Goal: Find contact information: Find contact information

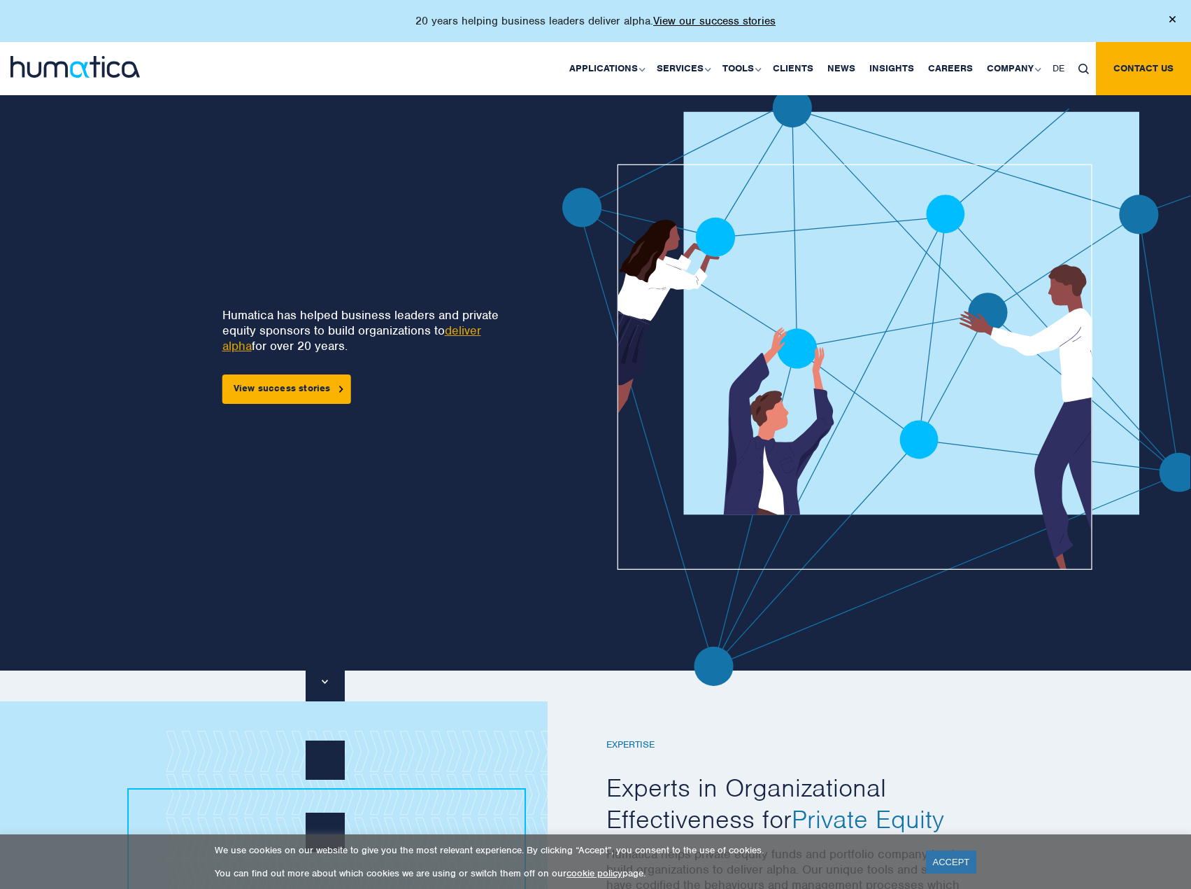
scroll to position [3824, 0]
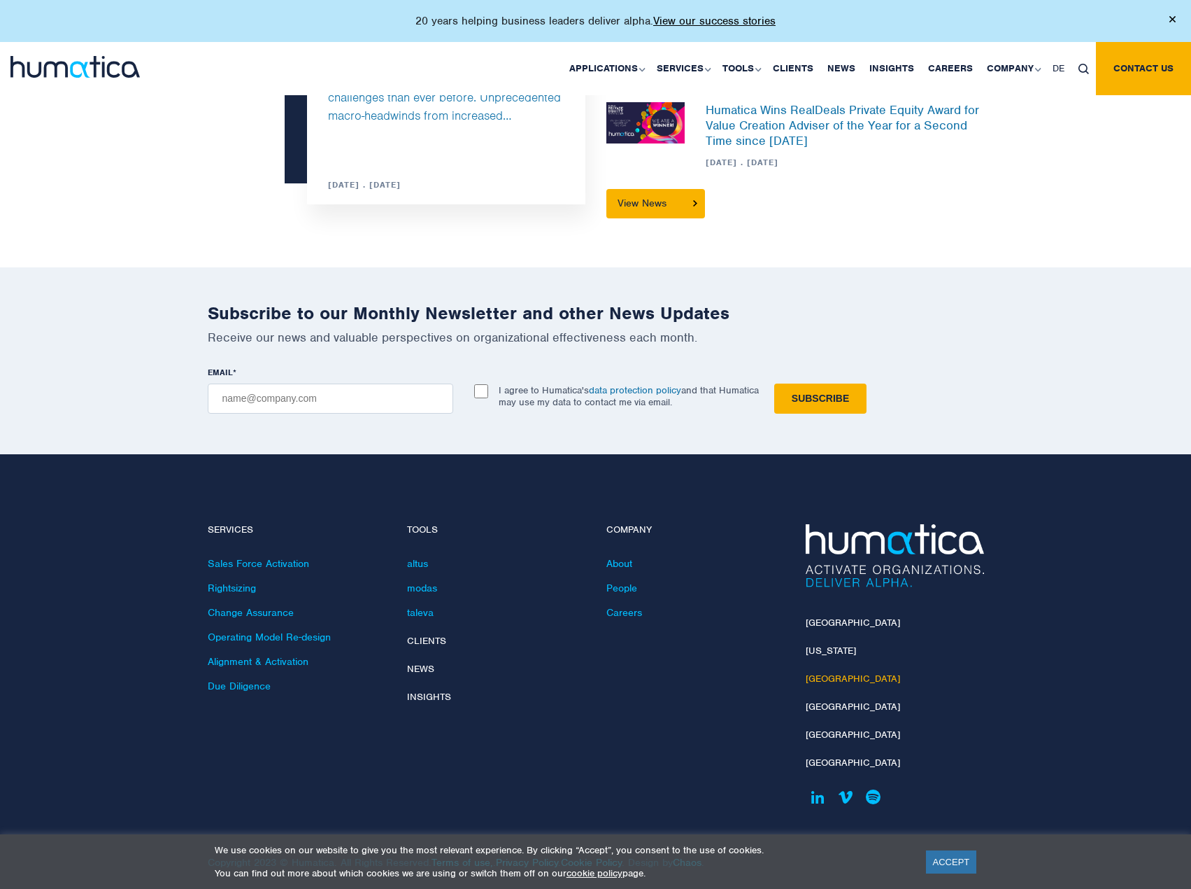
click at [825, 672] on link "[GEOGRAPHIC_DATA]" at bounding box center [853, 678] width 94 height 12
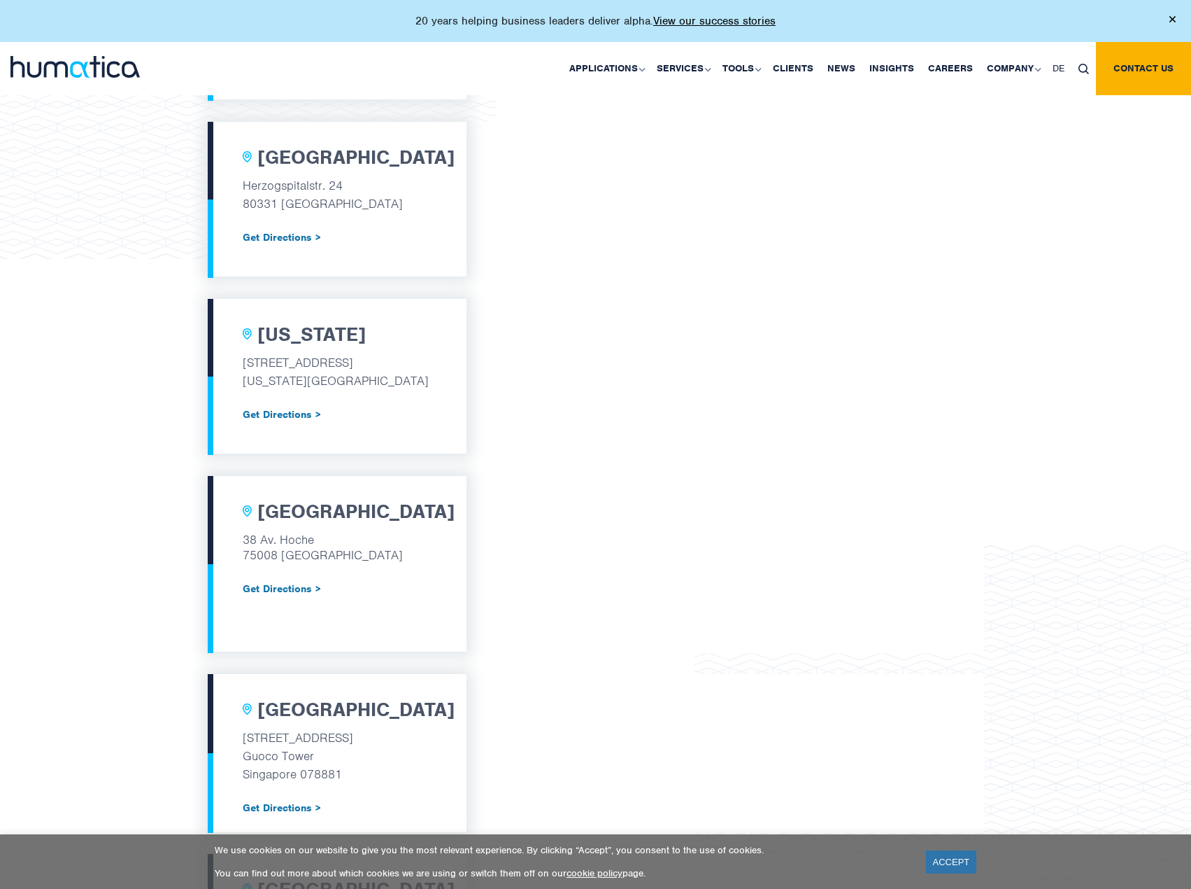
scroll to position [672, 0]
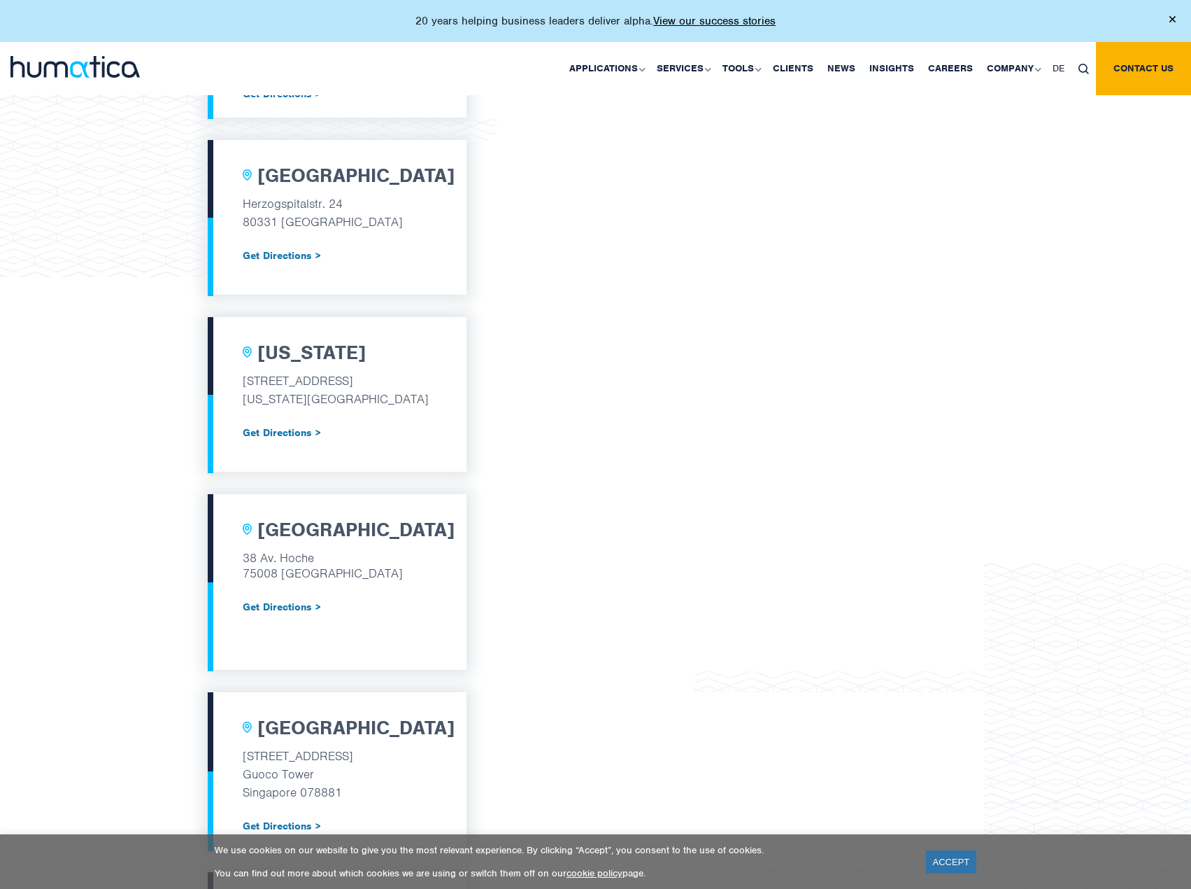
click at [270, 204] on p "Herzogspitalstr. 24" at bounding box center [337, 204] width 189 height 18
drag, startPoint x: 270, startPoint y: 204, endPoint x: 288, endPoint y: 217, distance: 22.5
click at [271, 205] on p "Herzogspitalstr. 24" at bounding box center [337, 204] width 189 height 18
click at [290, 218] on p "80331 [GEOGRAPHIC_DATA]" at bounding box center [337, 222] width 189 height 18
copy div "[STREET_ADDRESS]"
